Goal: Task Accomplishment & Management: Use online tool/utility

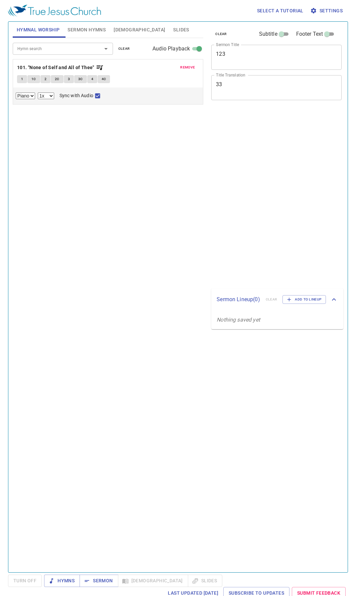
select select "1"
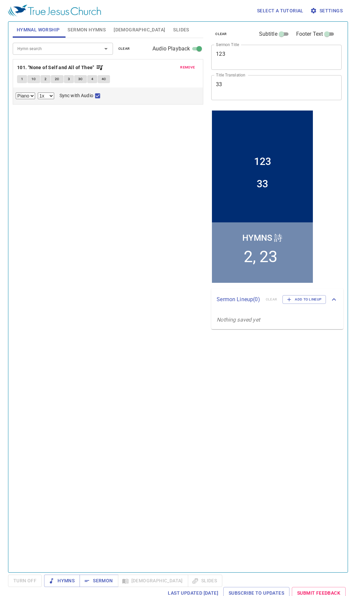
click at [173, 28] on span "Slides" at bounding box center [181, 30] width 16 height 8
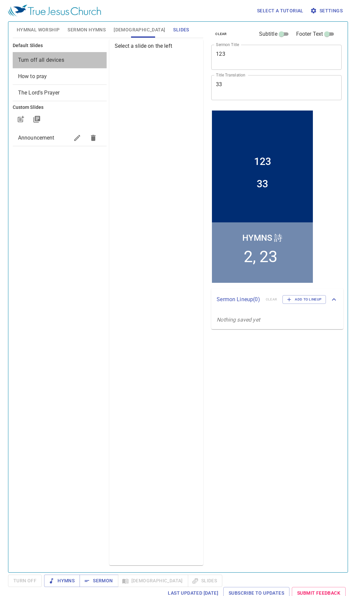
click at [45, 58] on span "Turn off all devices" at bounding box center [41, 60] width 46 height 6
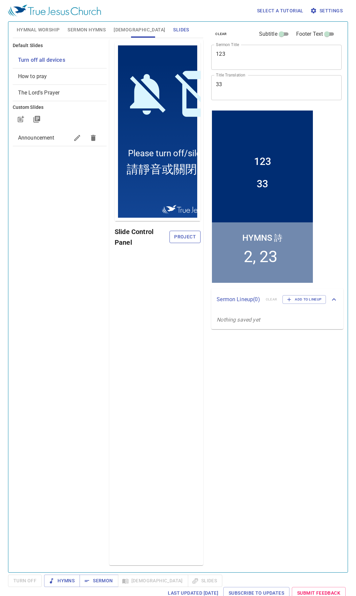
click at [189, 237] on span "Project" at bounding box center [185, 237] width 20 height 8
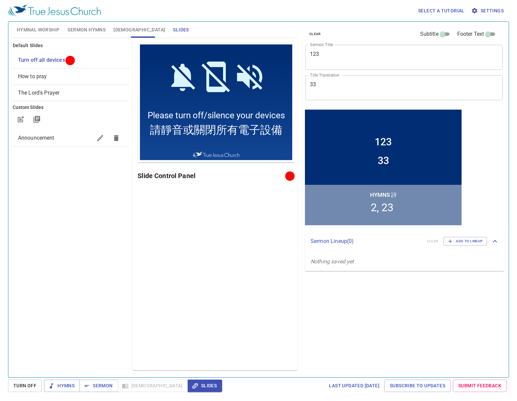
click at [337, 301] on div "clear Subtitle Footer Text Sermon Title 123 x Sermon Title Title Translation 33…" at bounding box center [403, 196] width 207 height 355
click at [123, 26] on span "[DEMOGRAPHIC_DATA]" at bounding box center [139, 30] width 51 height 8
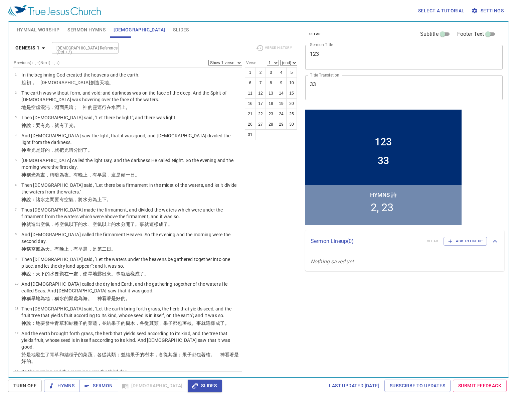
click at [193, 387] on span "Slides" at bounding box center [205, 386] width 24 height 8
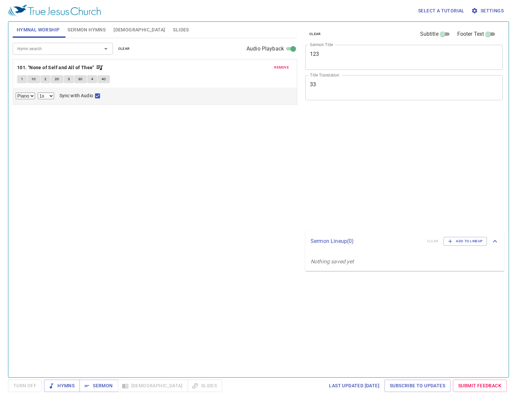
select select "1"
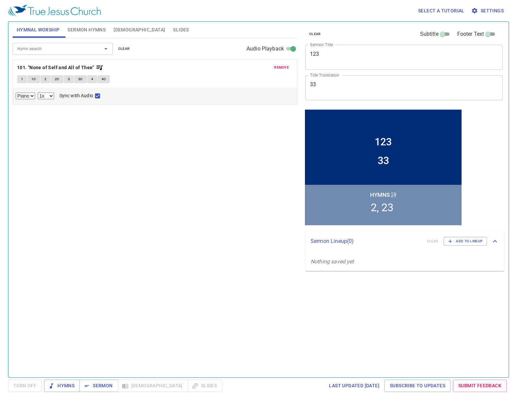
click at [129, 33] on button "Bible" at bounding box center [139, 30] width 59 height 16
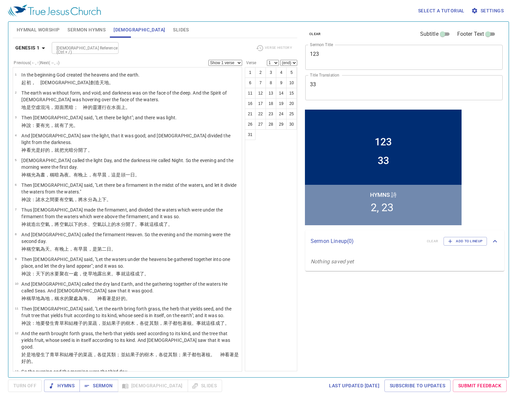
click at [173, 31] on span "Slides" at bounding box center [181, 30] width 16 height 8
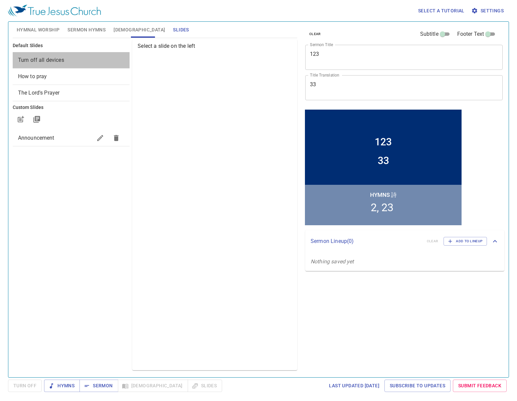
click at [51, 56] on span "Turn off all devices" at bounding box center [71, 60] width 106 height 8
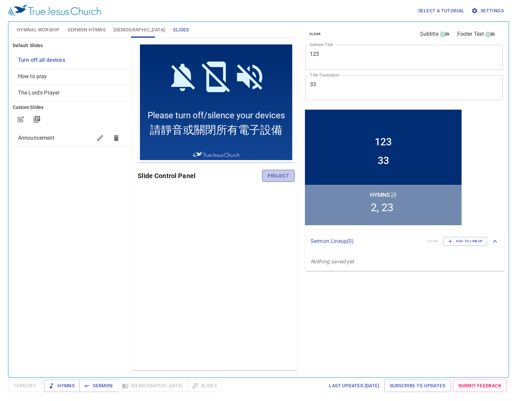
click at [278, 174] on span "Project" at bounding box center [279, 176] width 22 height 8
click at [335, 20] on div "Select a tutorial Settings" at bounding box center [257, 10] width 498 height 21
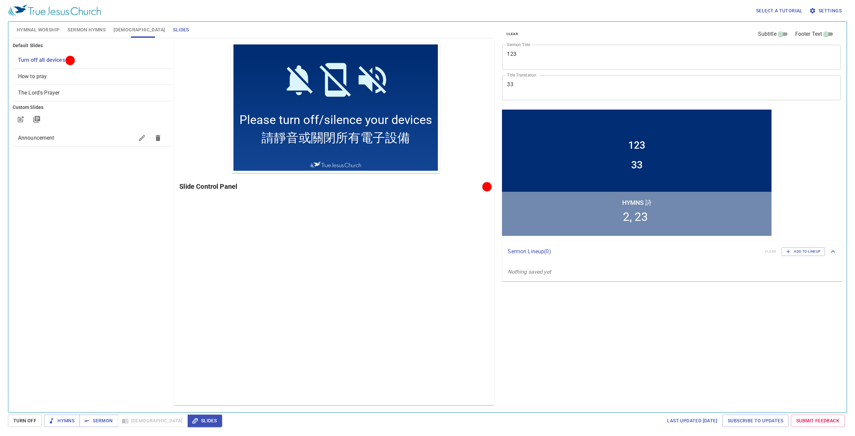
click at [57, 81] on div "How to pray" at bounding box center [92, 76] width 159 height 16
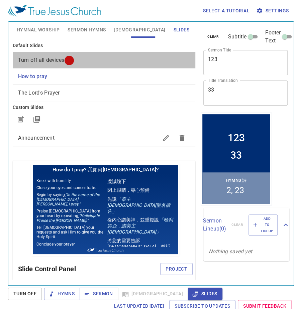
click at [108, 59] on span "Turn off all devices" at bounding box center [104, 60] width 172 height 8
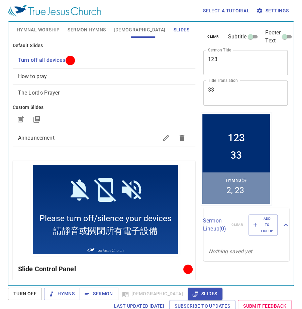
click at [51, 77] on span "How to pray" at bounding box center [104, 76] width 172 height 8
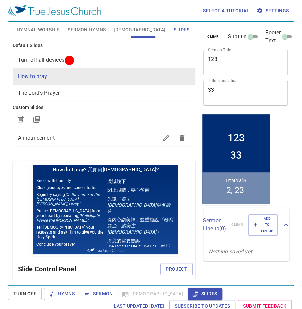
click at [54, 60] on span "Turn off all devices" at bounding box center [41, 60] width 46 height 6
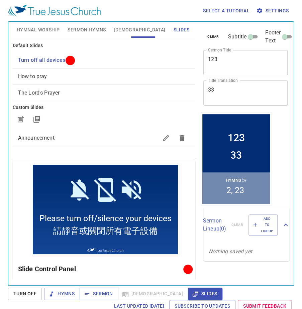
click at [37, 74] on span "How to pray" at bounding box center [32, 76] width 29 height 6
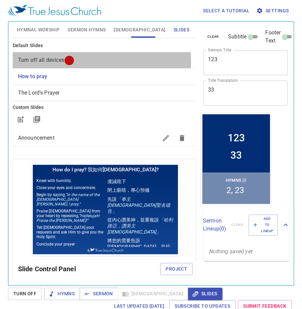
click at [55, 61] on span "Turn off all devices" at bounding box center [41, 60] width 46 height 6
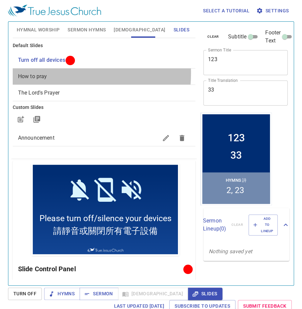
click at [56, 73] on span "How to pray" at bounding box center [104, 76] width 172 height 8
